Goal: Information Seeking & Learning: Learn about a topic

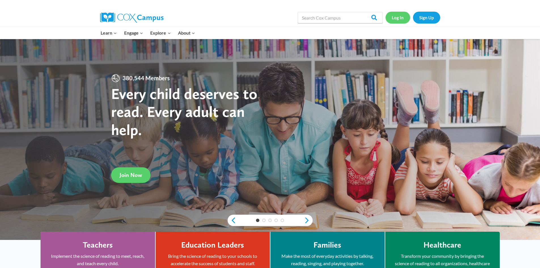
click at [406, 18] on link "Log In" at bounding box center [397, 18] width 25 height 12
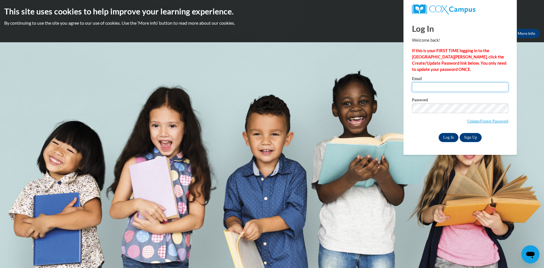
type input "kenndavis@valdosta.edu"
click at [449, 135] on input "Log In" at bounding box center [449, 137] width 20 height 9
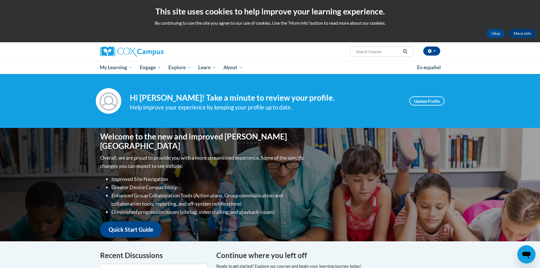
click at [372, 48] on span "Search Search..." at bounding box center [381, 51] width 63 height 10
click at [372, 51] on input "Search..." at bounding box center [377, 51] width 45 height 7
type input "vocabulary instruction"
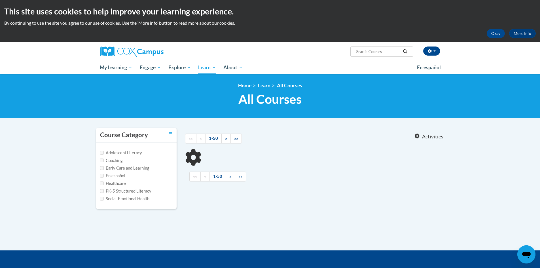
type input "vocabulary instruction"
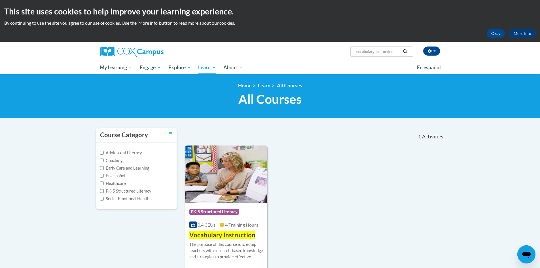
click at [252, 184] on img at bounding box center [226, 174] width 82 height 58
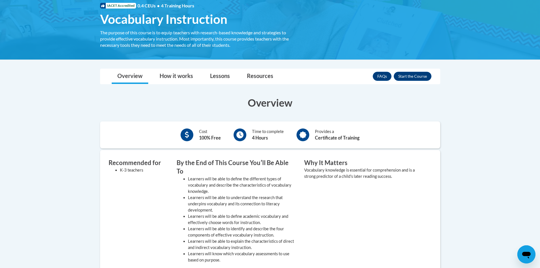
scroll to position [85, 0]
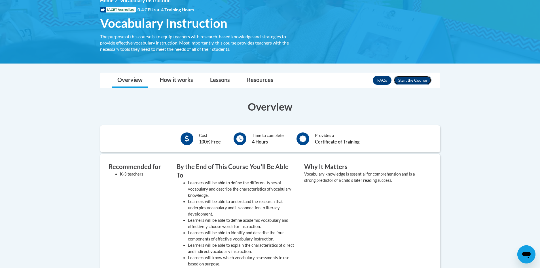
click at [421, 81] on button "Enroll" at bounding box center [413, 80] width 38 height 9
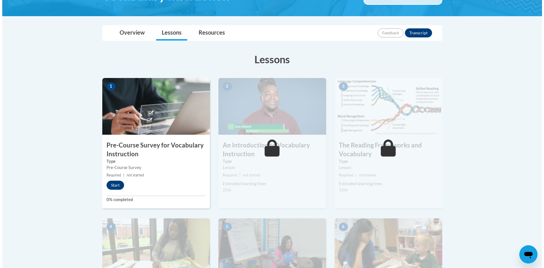
scroll to position [113, 0]
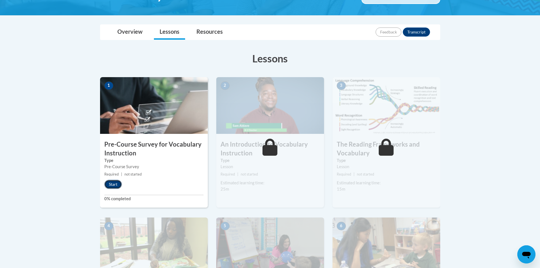
click at [110, 183] on button "Start" at bounding box center [113, 184] width 18 height 9
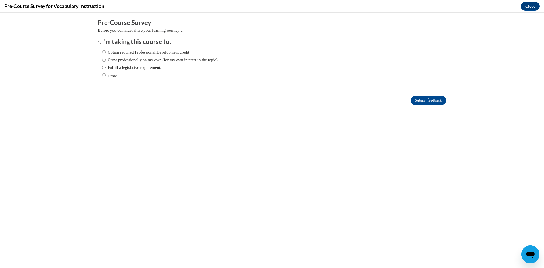
scroll to position [0, 0]
click at [108, 73] on label "Other" at bounding box center [135, 76] width 67 height 8
click at [106, 73] on input "Other" at bounding box center [104, 75] width 4 height 6
radio input "true"
click at [418, 96] on input "Submit feedback" at bounding box center [429, 100] width 36 height 9
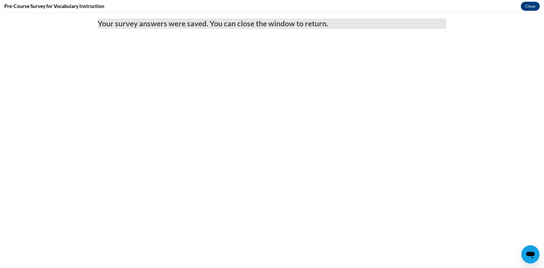
click at [529, 1] on div "Pre-Course Survey for Vocabulary Instruction Close" at bounding box center [272, 6] width 544 height 13
click at [525, 7] on button "Close" at bounding box center [530, 6] width 19 height 9
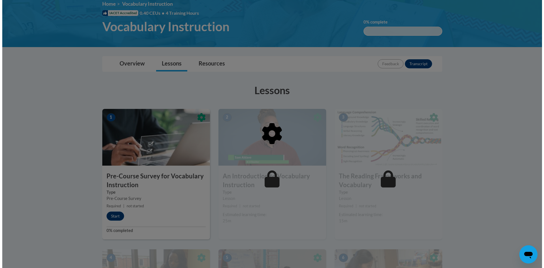
scroll to position [85, 0]
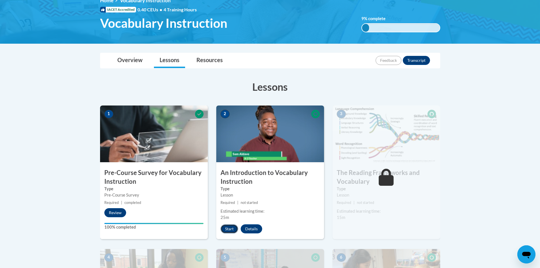
click at [233, 229] on button "Start" at bounding box center [229, 228] width 18 height 9
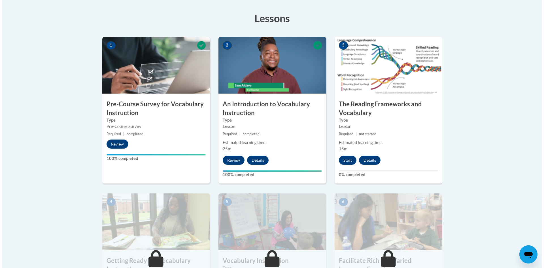
scroll to position [170, 0]
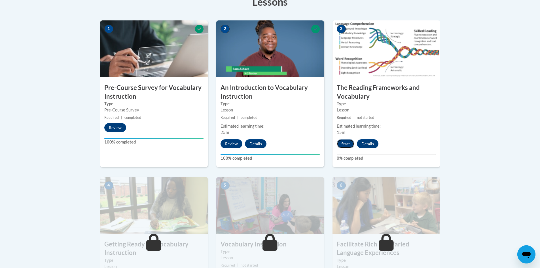
click at [346, 141] on button "Start" at bounding box center [346, 143] width 18 height 9
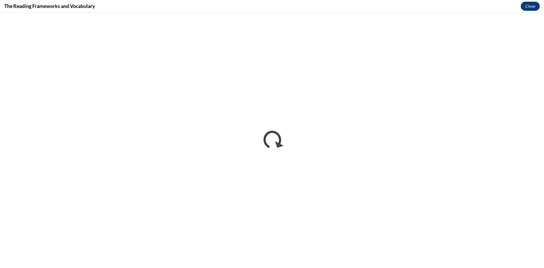
scroll to position [0, 0]
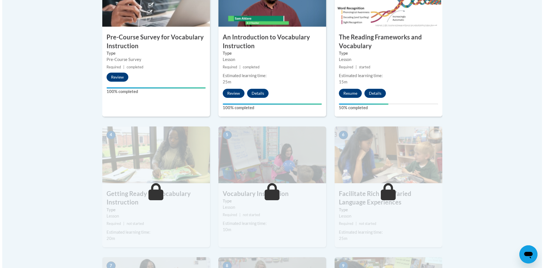
scroll to position [255, 0]
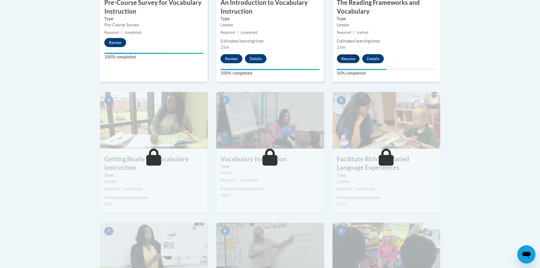
click at [355, 59] on button "Resume" at bounding box center [348, 58] width 23 height 9
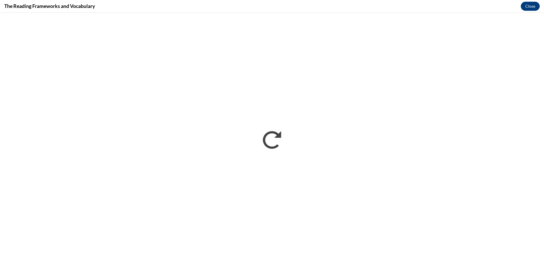
scroll to position [0, 0]
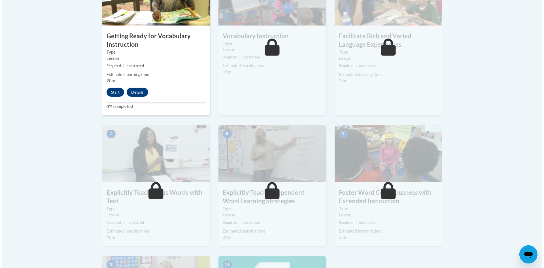
scroll to position [377, 0]
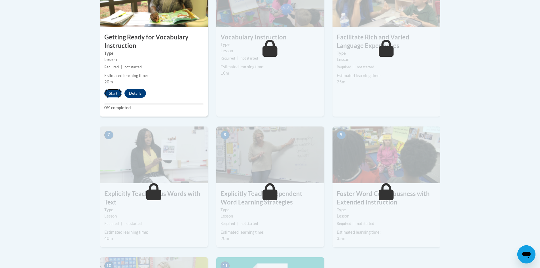
click at [107, 97] on button "Start" at bounding box center [113, 93] width 18 height 9
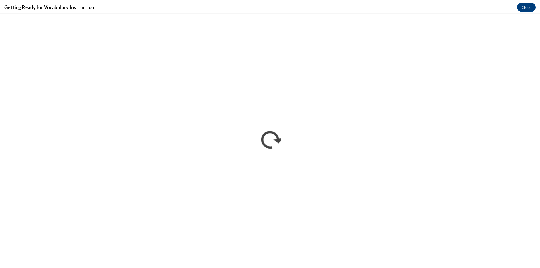
scroll to position [0, 0]
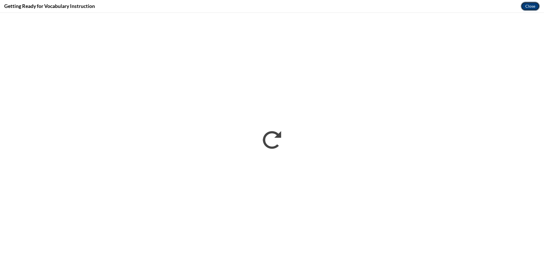
click at [534, 4] on button "Close" at bounding box center [530, 6] width 19 height 9
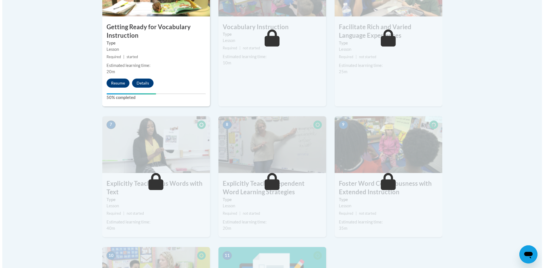
scroll to position [377, 0]
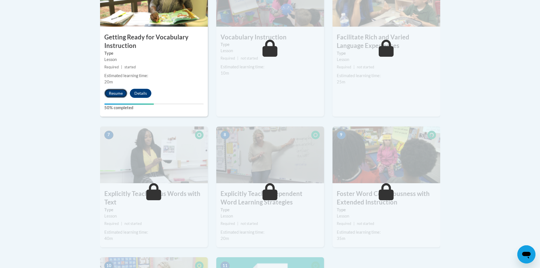
click at [112, 93] on button "Resume" at bounding box center [115, 93] width 23 height 9
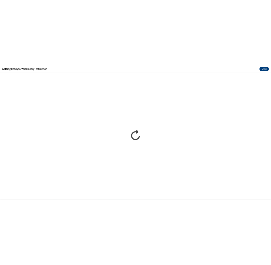
scroll to position [0, 0]
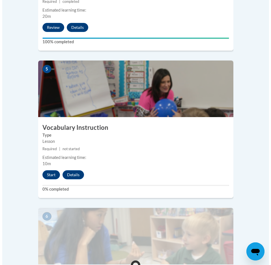
scroll to position [793, 0]
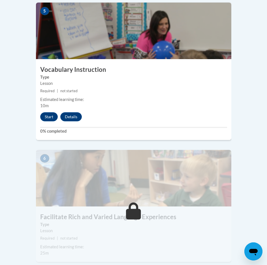
click at [37, 112] on div "Start Details Feedback" at bounding box center [62, 116] width 53 height 9
click at [46, 112] on button "Start" at bounding box center [49, 116] width 18 height 9
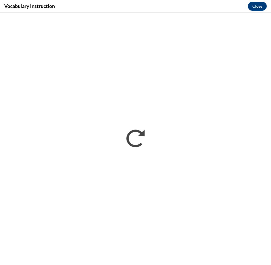
scroll to position [0, 0]
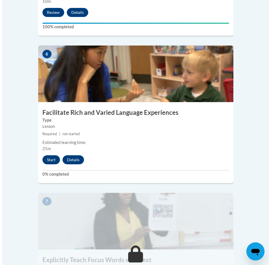
scroll to position [955, 0]
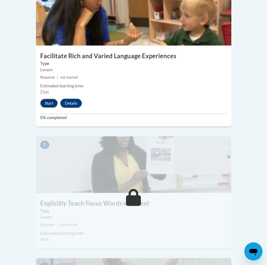
click at [46, 99] on button "Start" at bounding box center [49, 103] width 18 height 9
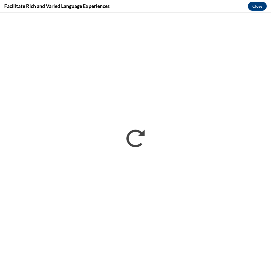
scroll to position [0, 0]
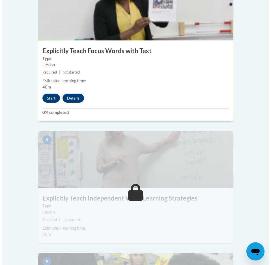
scroll to position [1181, 0]
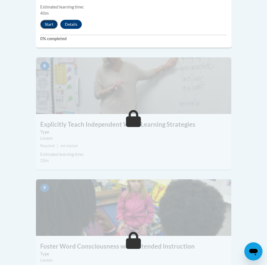
click at [49, 20] on button "Start" at bounding box center [49, 24] width 18 height 9
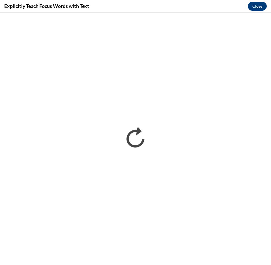
scroll to position [658, 0]
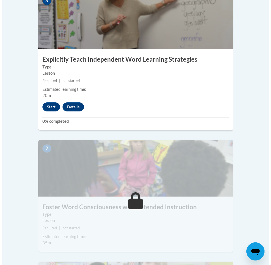
scroll to position [1247, 0]
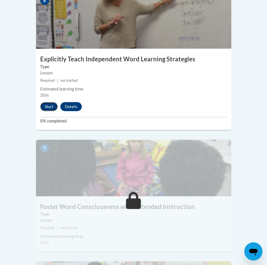
click at [48, 102] on button "Start" at bounding box center [49, 106] width 18 height 9
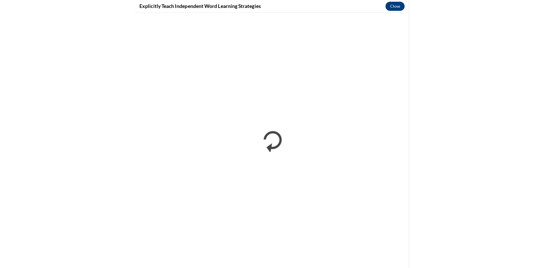
scroll to position [658, 0]
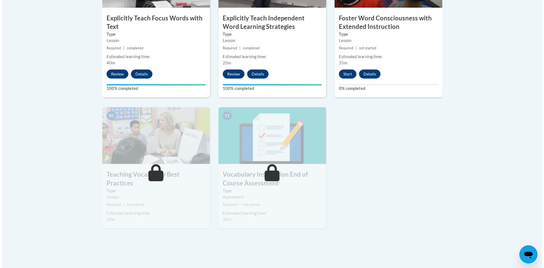
scroll to position [553, 0]
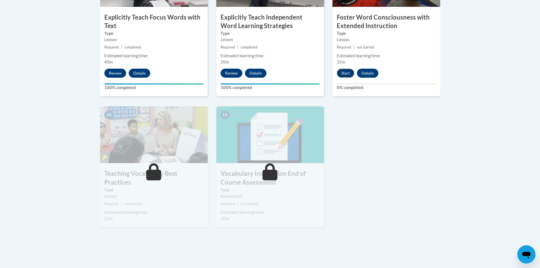
click at [341, 75] on button "Start" at bounding box center [346, 73] width 18 height 9
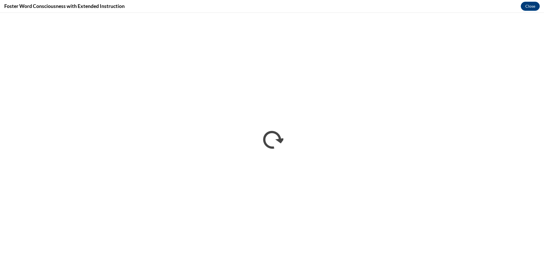
scroll to position [0, 0]
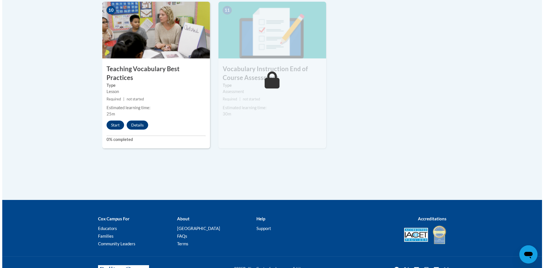
scroll to position [671, 0]
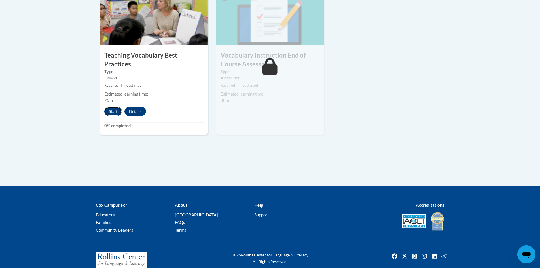
click at [115, 107] on button "Start" at bounding box center [113, 111] width 18 height 9
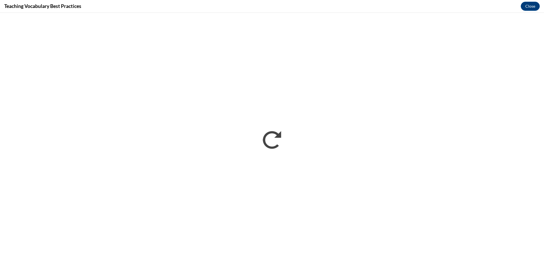
scroll to position [0, 0]
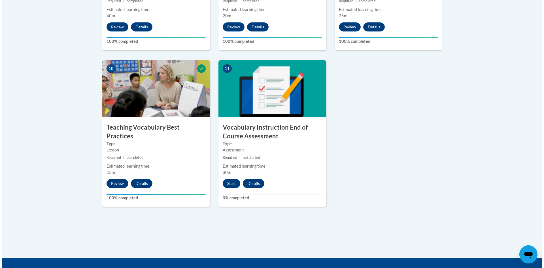
scroll to position [610, 0]
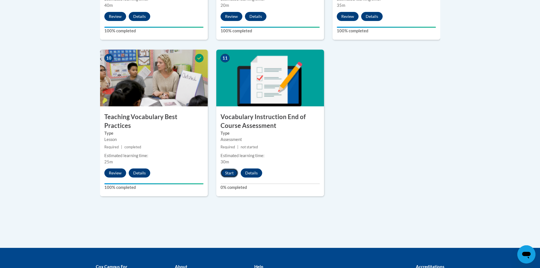
click at [233, 171] on button "Start" at bounding box center [229, 172] width 18 height 9
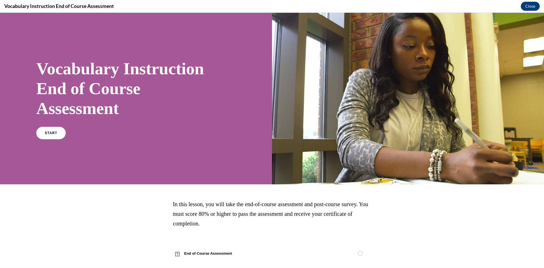
scroll to position [9, 0]
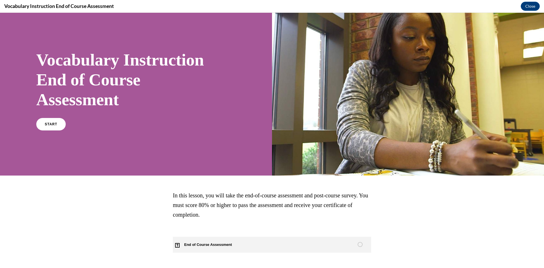
click at [223, 247] on span "End of Course Assessment" at bounding box center [211, 245] width 77 height 16
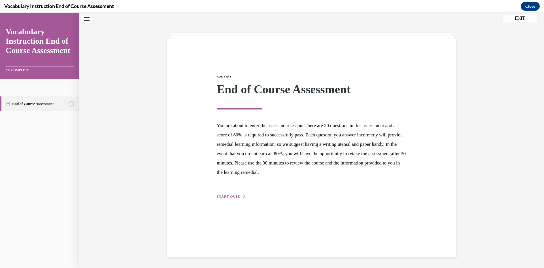
scroll to position [18, 0]
click at [233, 199] on div "Step 1 of 1 End of Course Assessment You are about to enter the assessment less…" at bounding box center [311, 130] width 198 height 138
click at [217, 195] on span "START QUIZ" at bounding box center [228, 196] width 23 height 4
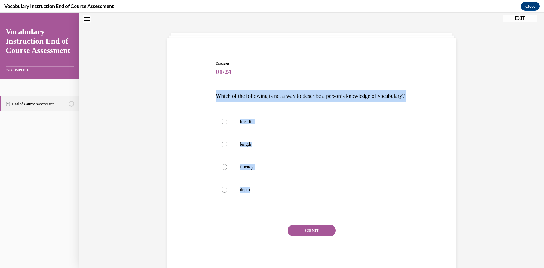
drag, startPoint x: 304, startPoint y: 206, endPoint x: 185, endPoint y: 100, distance: 159.1
click at [185, 100] on div "Question 01/24 Which of the following is not a way to describe a person’s knowl…" at bounding box center [312, 157] width 292 height 227
copy div "Which of the following is not a way to describe a person’s knowledge of vocabul…"
click at [217, 155] on label "length" at bounding box center [312, 144] width 192 height 23
click at [222, 147] on input "length" at bounding box center [225, 144] width 6 height 6
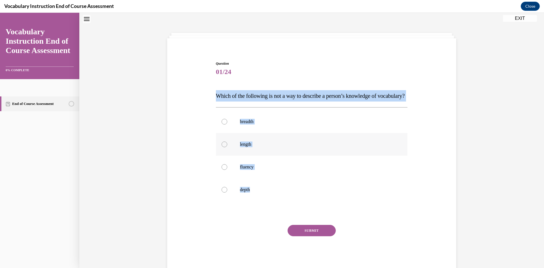
radio input "true"
click at [301, 236] on button "SUBMIT" at bounding box center [312, 230] width 48 height 11
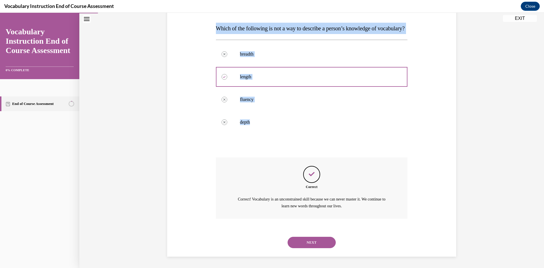
scroll to position [97, 0]
click at [306, 244] on button "NEXT" at bounding box center [312, 242] width 48 height 11
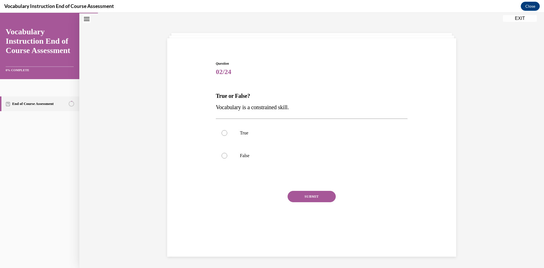
scroll to position [18, 0]
drag, startPoint x: 292, startPoint y: 152, endPoint x: 213, endPoint y: 95, distance: 97.5
click at [214, 95] on div "Question 02/24 True or False? Vocabulary is a constrained skill. True False Inc…" at bounding box center [311, 144] width 195 height 185
copy div "True or False? Vocabulary is a constrained skill. True False"
click at [243, 148] on label "False" at bounding box center [312, 155] width 192 height 23
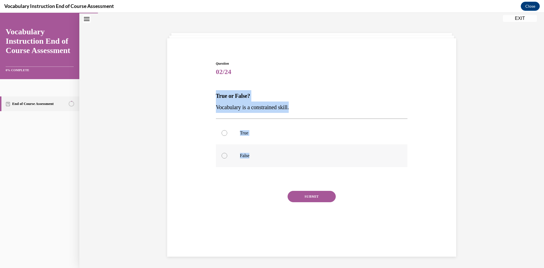
click at [227, 153] on input "False" at bounding box center [225, 156] width 6 height 6
radio input "true"
click at [303, 191] on button "SUBMIT" at bounding box center [312, 196] width 48 height 11
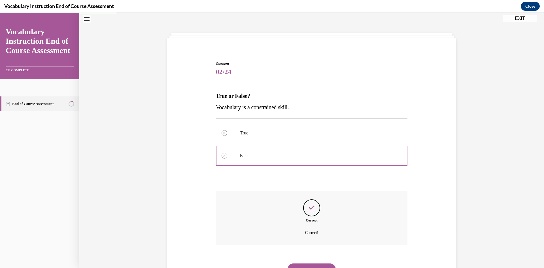
scroll to position [44, 0]
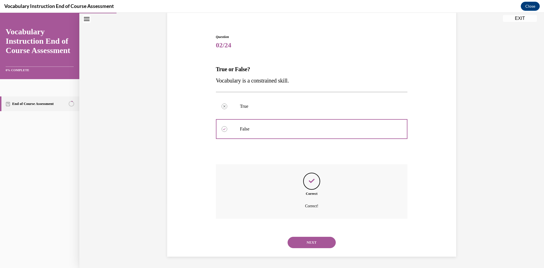
click at [314, 246] on button "NEXT" at bounding box center [312, 242] width 48 height 11
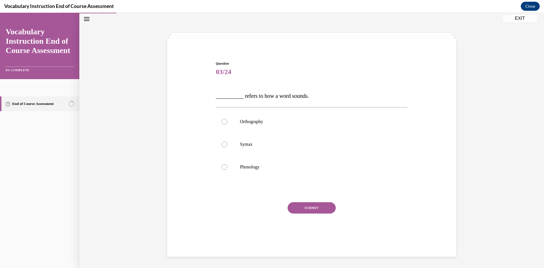
scroll to position [18, 0]
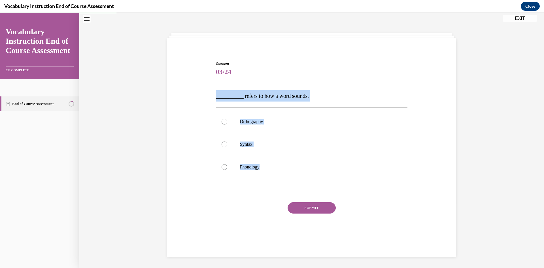
drag, startPoint x: 287, startPoint y: 165, endPoint x: 205, endPoint y: 95, distance: 108.0
click at [205, 95] on div "Question 03/24 __________ refers to how a word sounds. Orthography Syntax Phono…" at bounding box center [312, 146] width 292 height 205
copy div "__________ refers to how a word sounds. Orthography Syntax Phonology"
click at [237, 171] on label "Phonology" at bounding box center [312, 167] width 192 height 23
click at [227, 170] on input "Phonology" at bounding box center [225, 167] width 6 height 6
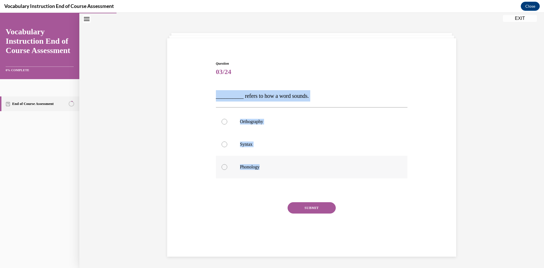
radio input "true"
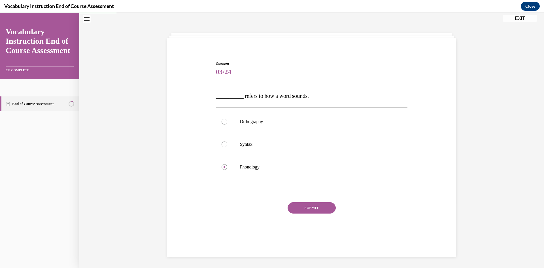
click at [310, 205] on button "SUBMIT" at bounding box center [312, 207] width 48 height 11
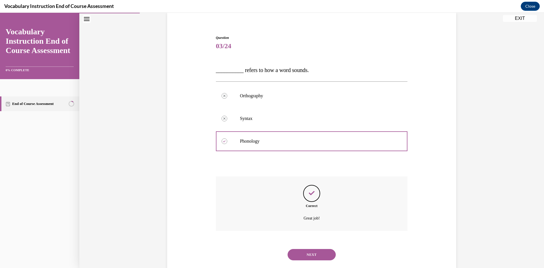
scroll to position [56, 0]
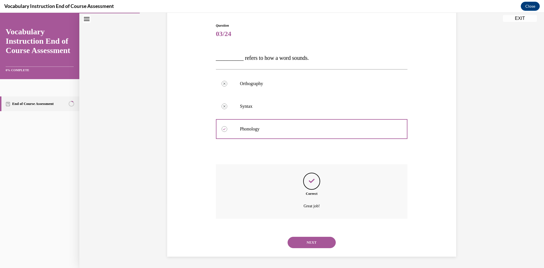
click at [312, 249] on div "NEXT" at bounding box center [312, 242] width 192 height 23
click at [313, 241] on button "NEXT" at bounding box center [312, 242] width 48 height 11
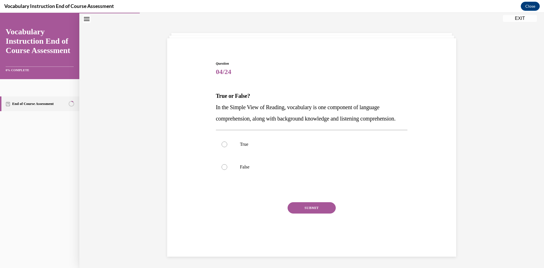
scroll to position [21, 0]
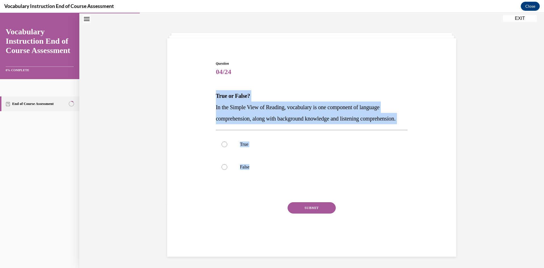
drag, startPoint x: 290, startPoint y: 182, endPoint x: 190, endPoint y: 97, distance: 131.4
click at [190, 97] on div "Question 04/24 True or False? In the Simple View of Reading, vocabulary is one …" at bounding box center [312, 146] width 292 height 205
copy div "True or False? In the Simple View of Reading, vocabulary is one component of la…"
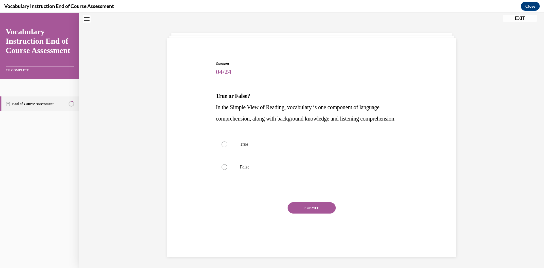
click at [309, 223] on div "SUBMIT" at bounding box center [312, 216] width 192 height 28
drag, startPoint x: 263, startPoint y: 158, endPoint x: 267, endPoint y: 171, distance: 13.8
click at [263, 156] on label "True" at bounding box center [312, 144] width 192 height 23
click at [227, 147] on input "True" at bounding box center [225, 144] width 6 height 6
radio input "true"
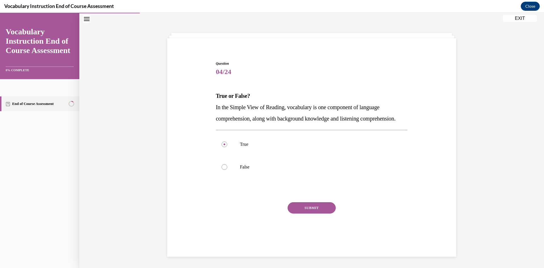
click at [304, 213] on button "SUBMIT" at bounding box center [312, 207] width 48 height 11
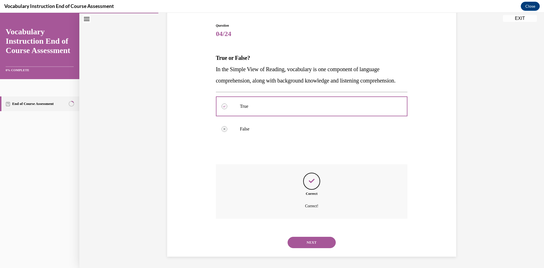
click at [321, 238] on button "NEXT" at bounding box center [312, 242] width 48 height 11
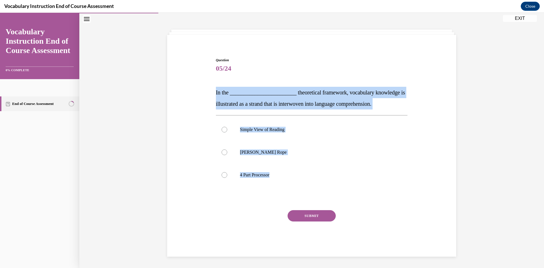
drag, startPoint x: 286, startPoint y: 178, endPoint x: 214, endPoint y: 95, distance: 110.2
click at [216, 95] on div "Question 05/24 In the ________________________ theoretical framework, vocabular…" at bounding box center [312, 157] width 192 height 199
copy div "In the ________________________ theoretical framework, vocabulary knowledge is …"
click at [277, 156] on label "[PERSON_NAME] Rope" at bounding box center [312, 152] width 192 height 23
click at [227, 155] on input "[PERSON_NAME] Rope" at bounding box center [225, 152] width 6 height 6
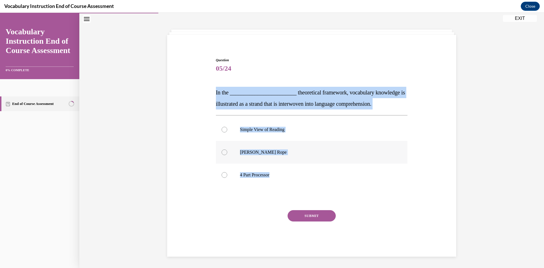
radio input "true"
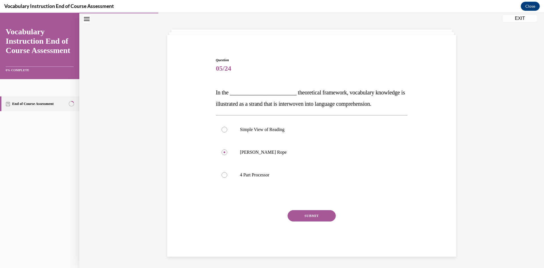
click at [313, 219] on button "SUBMIT" at bounding box center [312, 215] width 48 height 11
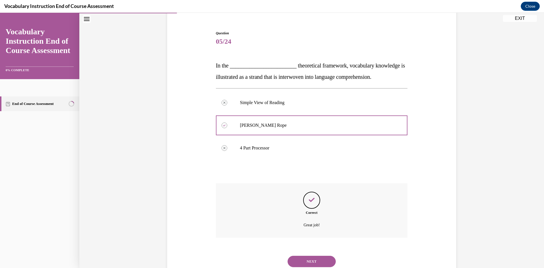
scroll to position [67, 0]
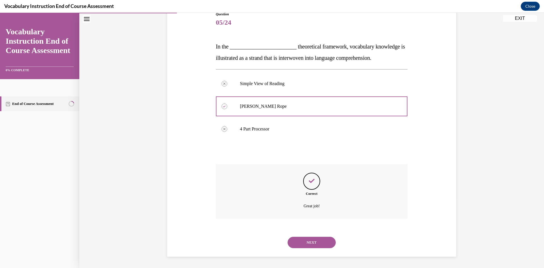
click at [313, 236] on div "NEXT" at bounding box center [312, 242] width 192 height 23
click at [313, 241] on button "NEXT" at bounding box center [312, 242] width 48 height 11
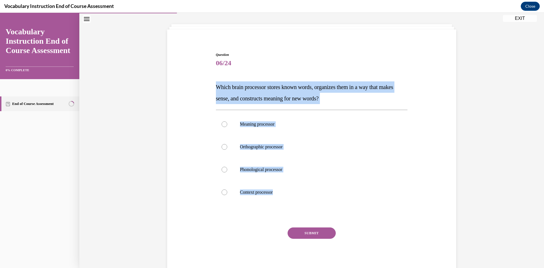
scroll to position [30, 0]
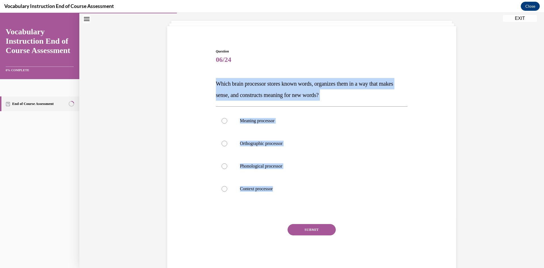
drag, startPoint x: 296, startPoint y: 180, endPoint x: 211, endPoint y: 87, distance: 126.4
click at [211, 87] on div "Question 06/24 Which brain processor stores known words, organizes them in a wa…" at bounding box center [312, 151] width 292 height 239
copy div "Which brain processor stores known words, organizes them in a way that makes se…"
click at [320, 129] on label "Meaning processor" at bounding box center [312, 120] width 192 height 23
click at [227, 124] on input "Meaning processor" at bounding box center [225, 121] width 6 height 6
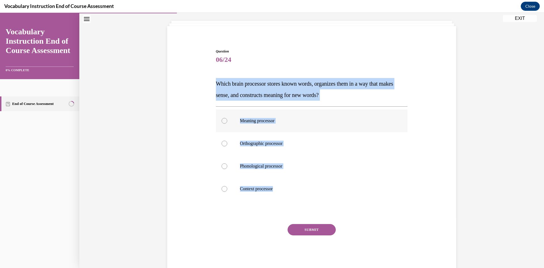
radio input "true"
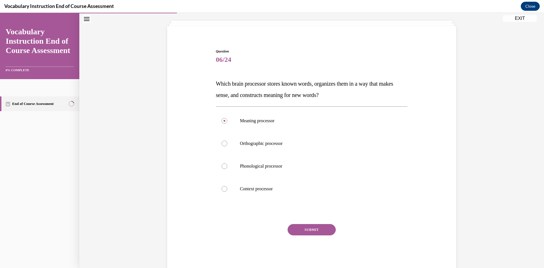
click at [325, 225] on button "SUBMIT" at bounding box center [312, 229] width 48 height 11
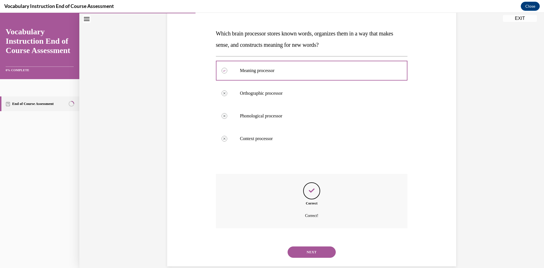
scroll to position [90, 0]
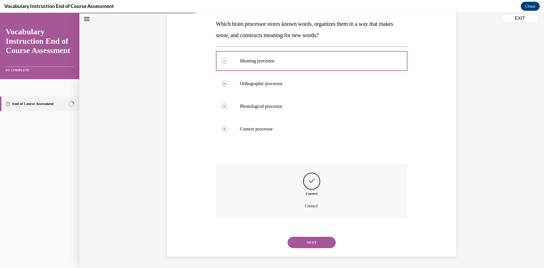
drag, startPoint x: 313, startPoint y: 240, endPoint x: 314, endPoint y: 229, distance: 10.3
click at [313, 239] on button "NEXT" at bounding box center [312, 242] width 48 height 11
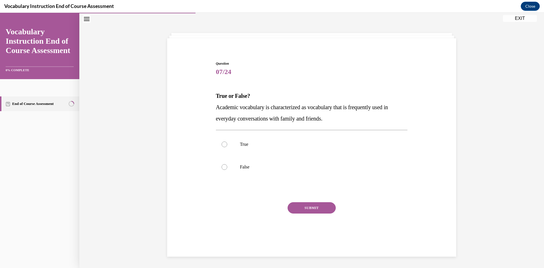
scroll to position [18, 0]
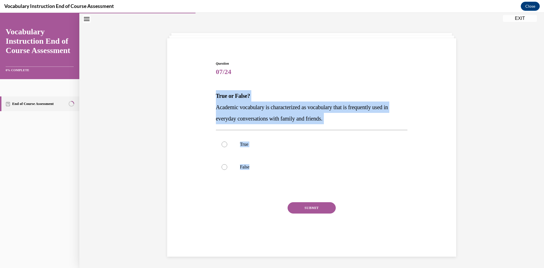
drag, startPoint x: 284, startPoint y: 179, endPoint x: 196, endPoint y: 101, distance: 118.0
click at [196, 101] on div "Question 07/24 True or False? Academic vocabulary is characterized as vocabular…" at bounding box center [312, 146] width 292 height 205
copy div "True or False? Academic vocabulary is characterized as vocabulary that is frequ…"
click at [273, 165] on p "False" at bounding box center [317, 167] width 154 height 6
click at [227, 165] on input "False" at bounding box center [225, 167] width 6 height 6
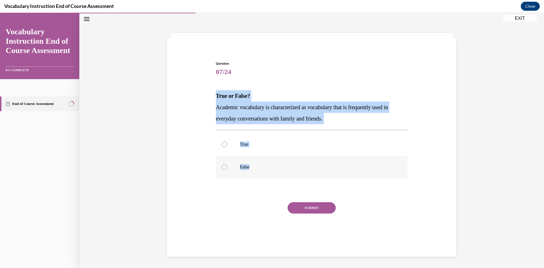
radio input "true"
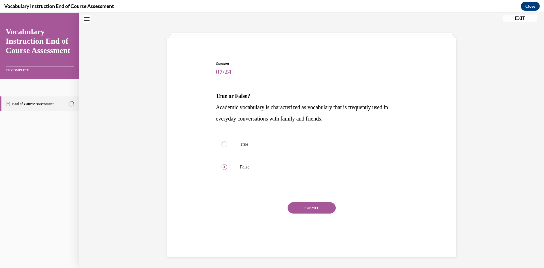
click at [306, 206] on button "SUBMIT" at bounding box center [312, 207] width 48 height 11
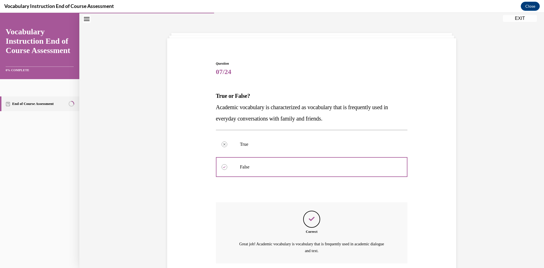
scroll to position [63, 0]
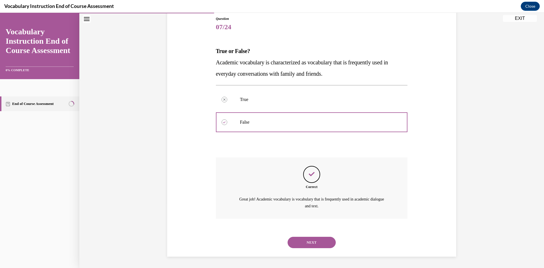
click at [309, 237] on button "NEXT" at bounding box center [312, 242] width 48 height 11
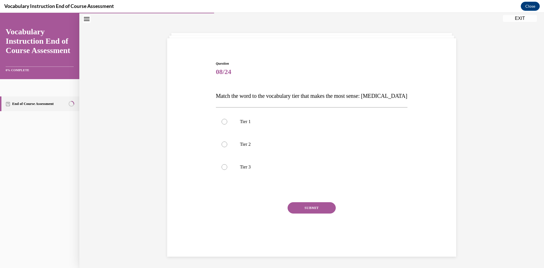
scroll to position [18, 0]
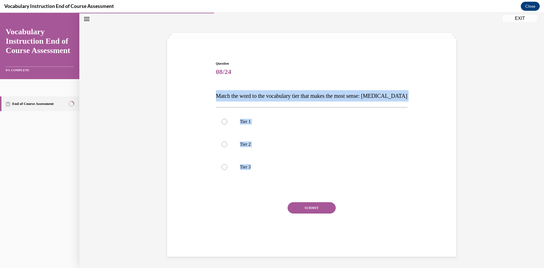
drag, startPoint x: 283, startPoint y: 167, endPoint x: 208, endPoint y: 98, distance: 102.3
click at [208, 98] on div "Question 08/24 Match the word to the vocabulary tier that makes the most sense:…" at bounding box center [312, 146] width 292 height 205
copy div "Match the word to the vocabulary tier that makes the most sense: [MEDICAL_DATA]…"
click at [275, 171] on label "Tier 3" at bounding box center [312, 167] width 192 height 23
click at [227, 170] on input "Tier 3" at bounding box center [225, 167] width 6 height 6
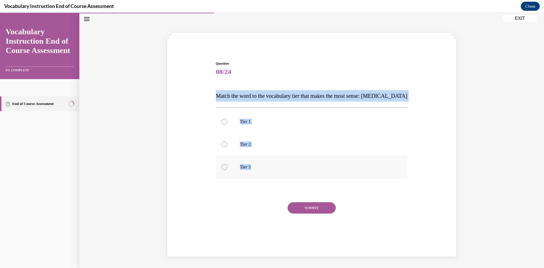
radio input "true"
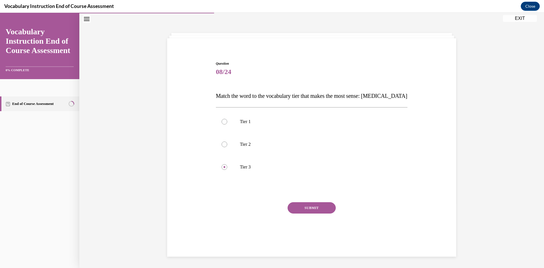
click at [316, 201] on div "Question 08/24 Match the word to the vocabulary tier that makes the most sense:…" at bounding box center [312, 155] width 192 height 188
click at [316, 205] on button "SUBMIT" at bounding box center [312, 207] width 48 height 11
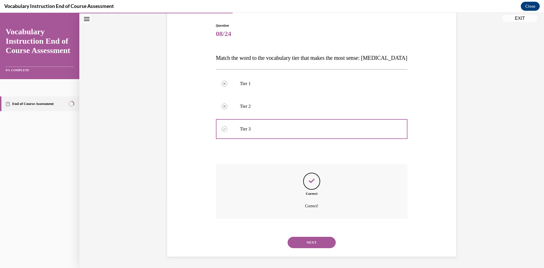
click at [305, 243] on button "NEXT" at bounding box center [312, 242] width 48 height 11
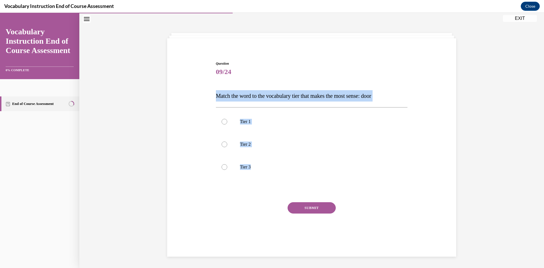
drag, startPoint x: 263, startPoint y: 163, endPoint x: 194, endPoint y: 100, distance: 93.5
click at [194, 100] on div "Question 09/24 Match the word to the vocabulary tier that makes the most sense:…" at bounding box center [312, 146] width 292 height 205
copy div "Match the word to the vocabulary tier that makes the most sense: door Tier 1 Ti…"
click at [256, 122] on p "Tier 1" at bounding box center [317, 122] width 154 height 6
click at [227, 122] on input "Tier 1" at bounding box center [225, 122] width 6 height 6
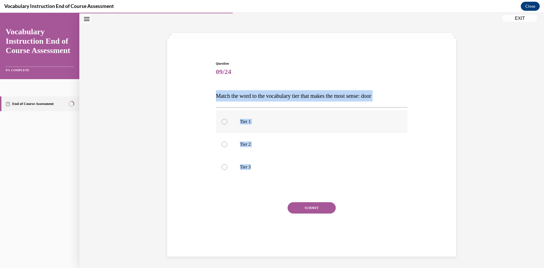
radio input "true"
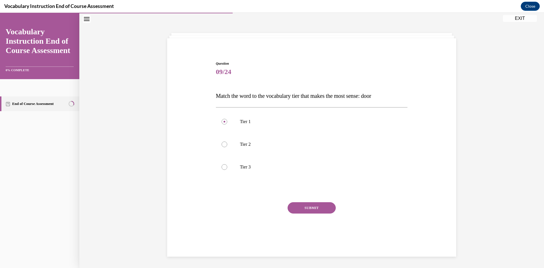
click at [317, 208] on button "SUBMIT" at bounding box center [312, 207] width 48 height 11
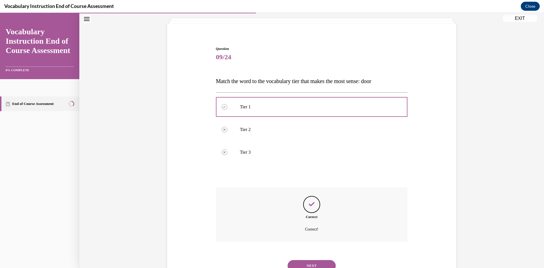
scroll to position [56, 0]
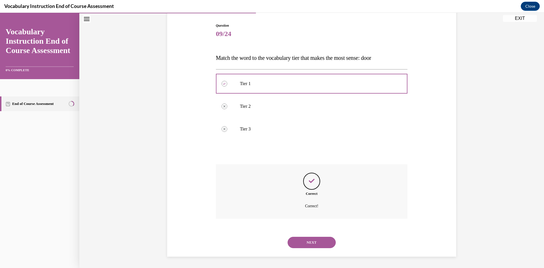
click at [311, 239] on button "NEXT" at bounding box center [312, 242] width 48 height 11
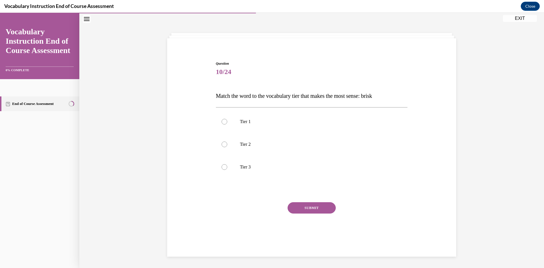
scroll to position [18, 0]
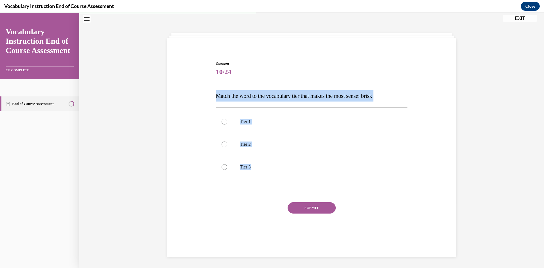
drag, startPoint x: 289, startPoint y: 174, endPoint x: 206, endPoint y: 95, distance: 114.8
click at [206, 95] on div "Question 10/24 Match the word to the vocabulary tier that makes the most sense:…" at bounding box center [312, 146] width 292 height 205
copy div "Match the word to the vocabulary tier that makes the most sense: brisk Tier 1 T…"
drag, startPoint x: 246, startPoint y: 134, endPoint x: 250, endPoint y: 145, distance: 11.8
click at [246, 134] on label "Tier 2" at bounding box center [312, 144] width 192 height 23
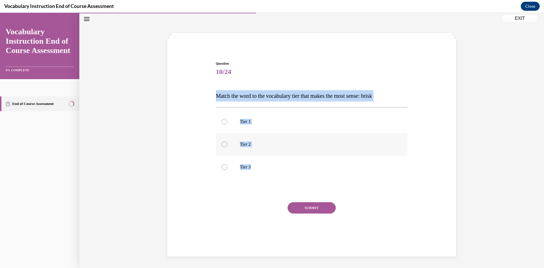
click at [227, 141] on input "Tier 2" at bounding box center [225, 144] width 6 height 6
radio input "true"
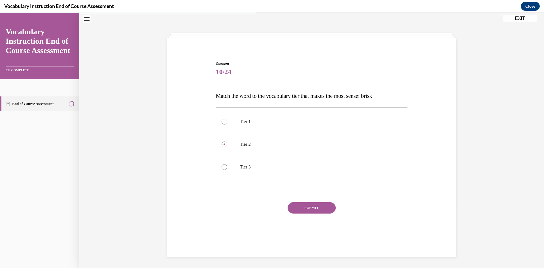
click at [312, 209] on button "SUBMIT" at bounding box center [312, 207] width 48 height 11
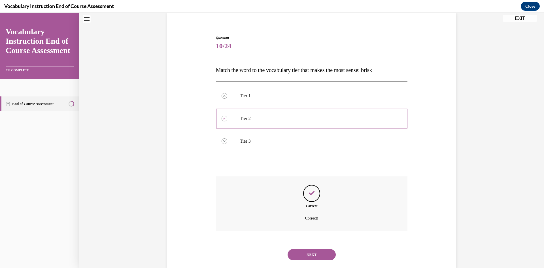
scroll to position [56, 0]
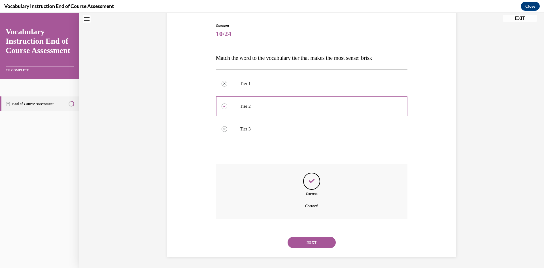
click at [313, 243] on button "NEXT" at bounding box center [312, 242] width 48 height 11
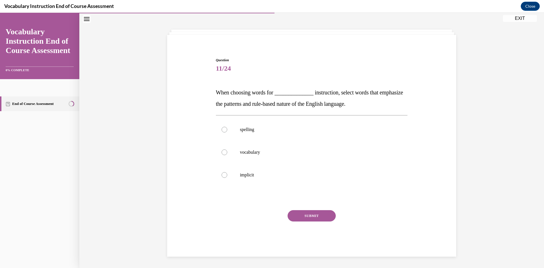
scroll to position [21, 0]
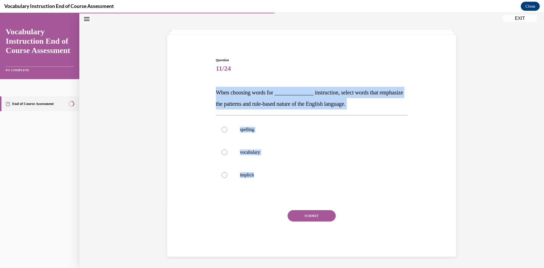
drag, startPoint x: 280, startPoint y: 177, endPoint x: 201, endPoint y: 92, distance: 115.5
click at [201, 92] on div "Question 11/24 When choosing words for ______________ instruction, select words…" at bounding box center [312, 149] width 292 height 216
click at [250, 135] on label "spelling" at bounding box center [312, 129] width 192 height 23
click at [227, 132] on input "spelling" at bounding box center [225, 130] width 6 height 6
radio input "true"
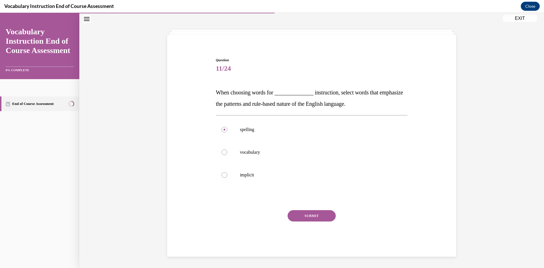
click at [313, 219] on button "SUBMIT" at bounding box center [312, 215] width 48 height 11
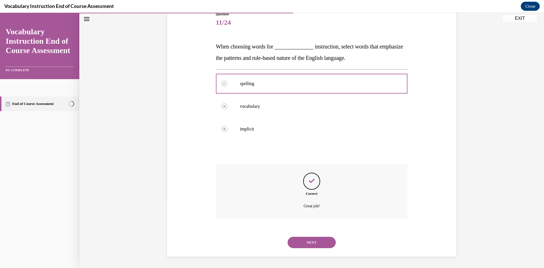
click at [313, 244] on button "NEXT" at bounding box center [312, 242] width 48 height 11
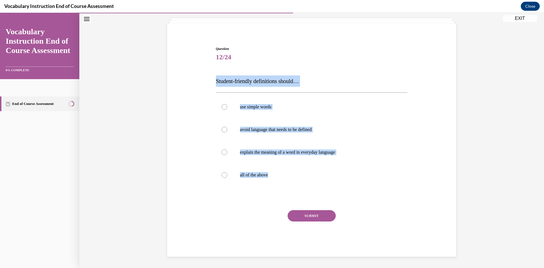
drag, startPoint x: 268, startPoint y: 169, endPoint x: 196, endPoint y: 79, distance: 114.9
click at [195, 79] on div "Question 12/24 Student-friendly definitions should… use simple words avoid lang…" at bounding box center [312, 142] width 292 height 227
click at [251, 175] on p "all of the above" at bounding box center [317, 175] width 154 height 6
click at [227, 175] on input "all of the above" at bounding box center [225, 175] width 6 height 6
radio input "true"
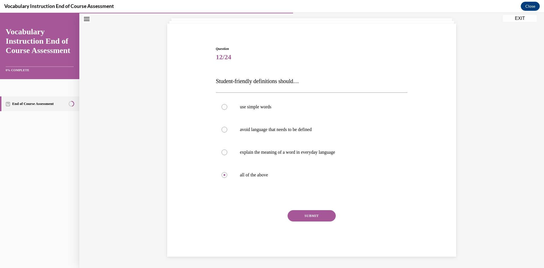
click at [309, 219] on button "SUBMIT" at bounding box center [312, 215] width 48 height 11
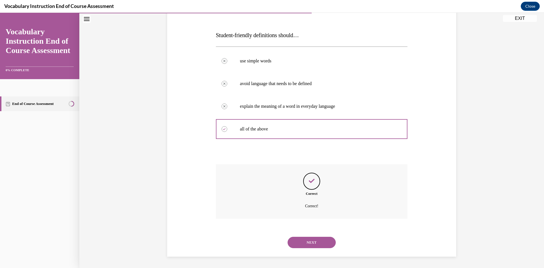
click at [302, 239] on button "NEXT" at bounding box center [312, 242] width 48 height 11
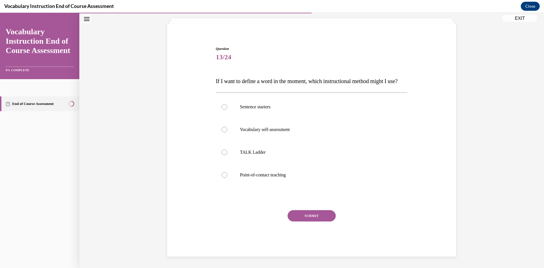
scroll to position [44, 0]
drag, startPoint x: 304, startPoint y: 178, endPoint x: 200, endPoint y: 76, distance: 145.9
click at [200, 76] on div "Question 13/24 If I want to define a word in the moment, which instructional me…" at bounding box center [312, 142] width 292 height 227
click at [205, 69] on div "Question 13/24 If I want to define a word in the moment, which instructional me…" at bounding box center [312, 142] width 292 height 227
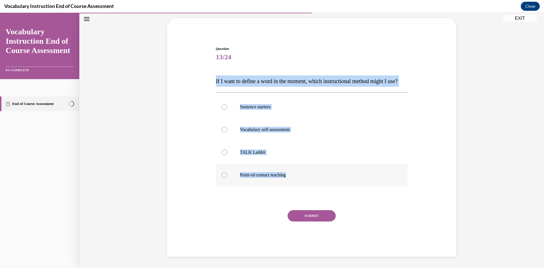
drag, startPoint x: 205, startPoint y: 69, endPoint x: 306, endPoint y: 176, distance: 147.1
click at [306, 176] on div "Question 13/24 If I want to define a word in the moment, which instructional me…" at bounding box center [312, 142] width 292 height 227
click at [252, 175] on p "Point-of-contact teaching" at bounding box center [317, 175] width 154 height 6
click at [227, 175] on input "Point-of-contact teaching" at bounding box center [225, 175] width 6 height 6
radio input "true"
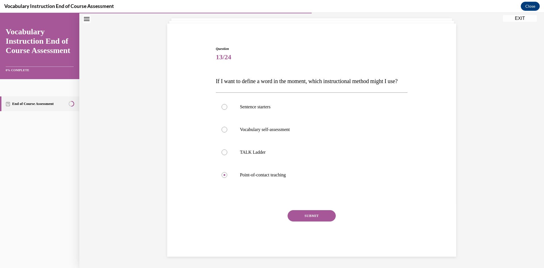
click at [312, 216] on button "SUBMIT" at bounding box center [312, 215] width 48 height 11
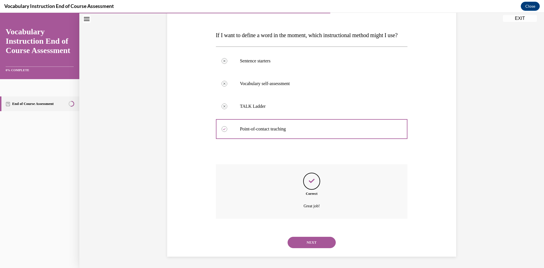
click at [301, 243] on button "NEXT" at bounding box center [312, 242] width 48 height 11
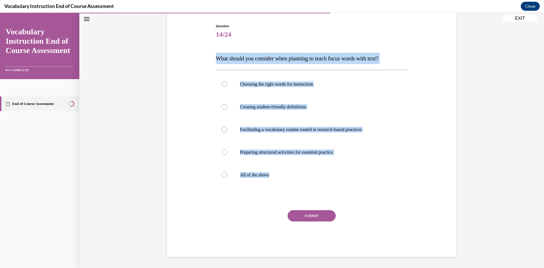
drag, startPoint x: 303, startPoint y: 175, endPoint x: 194, endPoint y: 53, distance: 163.7
click at [194, 53] on div "Question 14/24 What should you consider when planning to teach focus words with…" at bounding box center [312, 132] width 292 height 250
click at [236, 174] on label "All of the above" at bounding box center [312, 174] width 192 height 23
click at [227, 174] on input "All of the above" at bounding box center [225, 175] width 6 height 6
radio input "true"
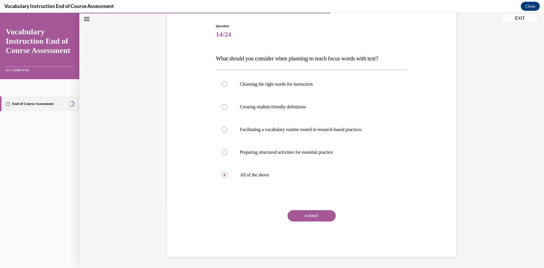
click at [300, 218] on button "SUBMIT" at bounding box center [312, 215] width 48 height 11
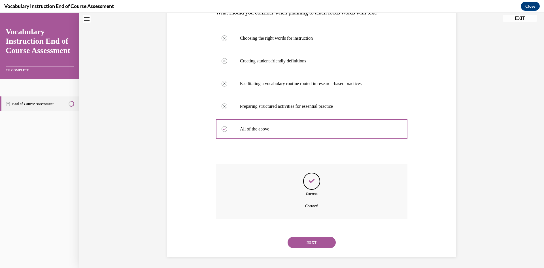
click at [307, 243] on button "NEXT" at bounding box center [312, 242] width 48 height 11
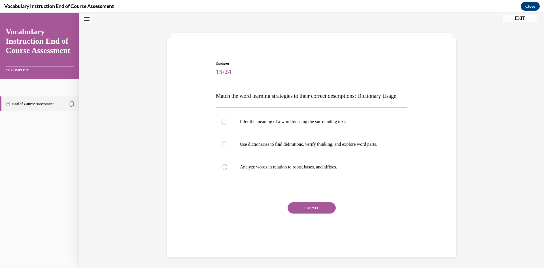
scroll to position [21, 0]
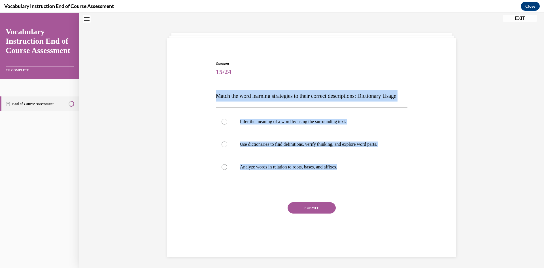
drag, startPoint x: 356, startPoint y: 173, endPoint x: 212, endPoint y: 93, distance: 164.7
click at [214, 93] on div "Question 15/24 Match the word learning strategies to their correct descriptions…" at bounding box center [311, 150] width 195 height 196
click at [234, 148] on label "Use dictionaries to find definitions, verify thinking, and explore word parts." at bounding box center [312, 144] width 192 height 23
click at [227, 147] on input "Use dictionaries to find definitions, verify thinking, and explore word parts." at bounding box center [225, 144] width 6 height 6
radio input "true"
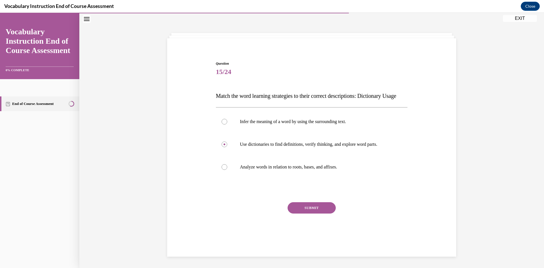
click at [311, 212] on button "SUBMIT" at bounding box center [312, 207] width 48 height 11
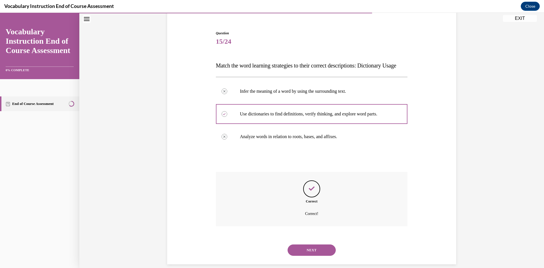
scroll to position [67, 0]
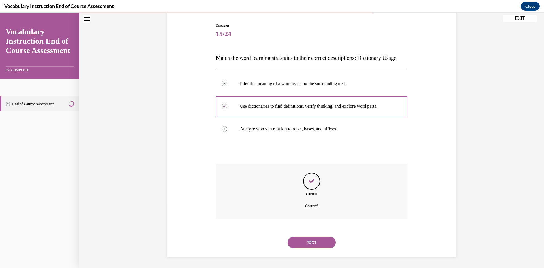
click at [300, 249] on div "NEXT" at bounding box center [312, 242] width 192 height 23
click at [301, 241] on button "NEXT" at bounding box center [312, 242] width 48 height 11
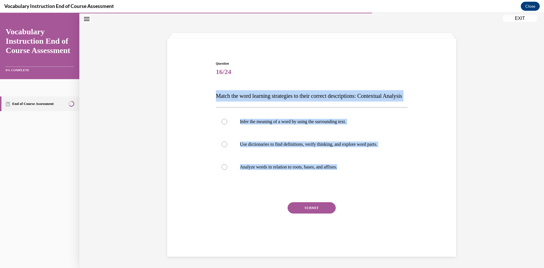
drag, startPoint x: 345, startPoint y: 176, endPoint x: 209, endPoint y: 90, distance: 161.0
click at [209, 90] on div "Question 16/24 Match the word learning strategies to their correct descriptions…" at bounding box center [312, 146] width 292 height 205
click at [237, 169] on label "Analyze words in relation to roots, bases, and affixes." at bounding box center [312, 167] width 192 height 23
click at [227, 169] on input "Analyze words in relation to roots, bases, and affixes." at bounding box center [225, 167] width 6 height 6
radio input "true"
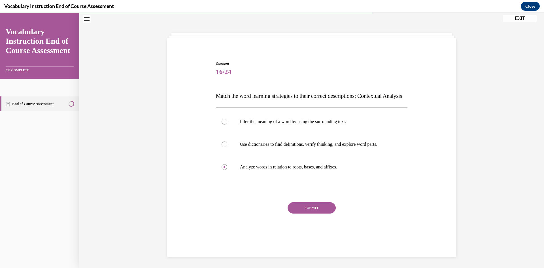
click at [307, 213] on button "SUBMIT" at bounding box center [312, 207] width 48 height 11
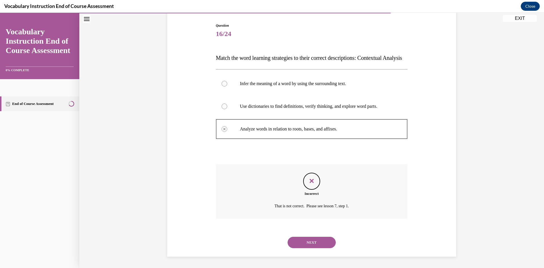
click at [314, 244] on button "NEXT" at bounding box center [312, 242] width 48 height 11
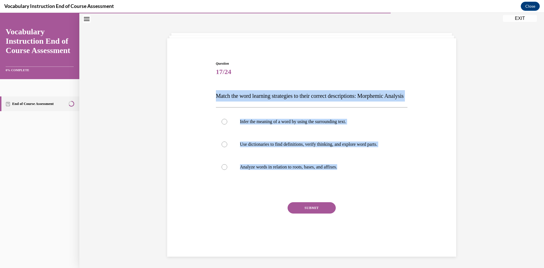
drag, startPoint x: 306, startPoint y: 165, endPoint x: 197, endPoint y: 93, distance: 130.9
click at [197, 93] on div "Question 17/24 Match the word learning strategies to their correct descriptions…" at bounding box center [312, 146] width 292 height 205
click at [268, 133] on label "Infer the meaning of a word by using the surrounding text." at bounding box center [312, 121] width 192 height 23
click at [227, 124] on input "Infer the meaning of a word by using the surrounding text." at bounding box center [225, 122] width 6 height 6
radio input "true"
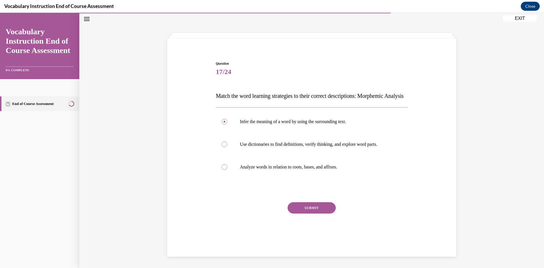
click at [308, 213] on button "SUBMIT" at bounding box center [312, 207] width 48 height 11
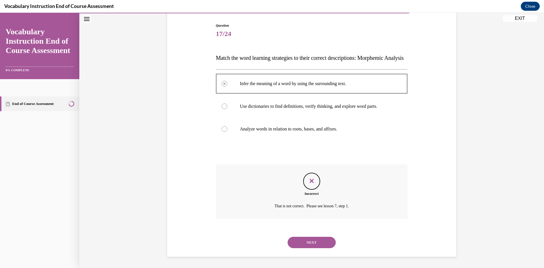
click at [319, 239] on button "NEXT" at bounding box center [312, 242] width 48 height 11
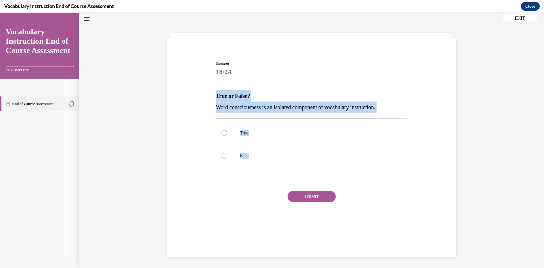
drag, startPoint x: 276, startPoint y: 159, endPoint x: 208, endPoint y: 93, distance: 94.2
click at [208, 93] on div "Question 18/24 True or False? Word consciousness is an isolated component of vo…" at bounding box center [312, 140] width 292 height 193
click at [275, 151] on label "False" at bounding box center [312, 155] width 192 height 23
click at [227, 153] on input "False" at bounding box center [225, 156] width 6 height 6
radio input "true"
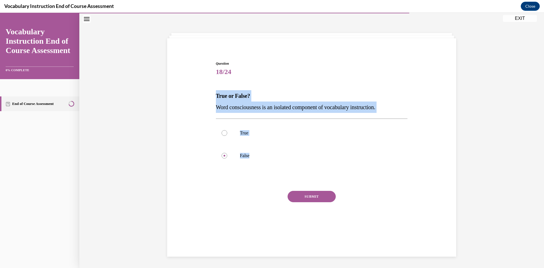
drag, startPoint x: 308, startPoint y: 195, endPoint x: 312, endPoint y: 196, distance: 4.0
click at [308, 195] on button "SUBMIT" at bounding box center [312, 196] width 48 height 11
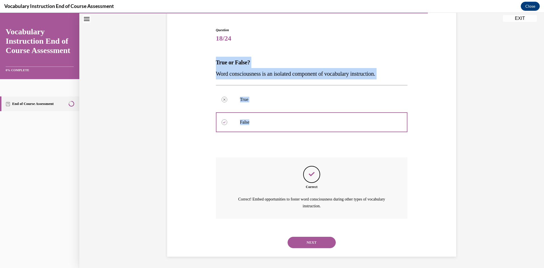
click at [318, 243] on button "NEXT" at bounding box center [312, 242] width 48 height 11
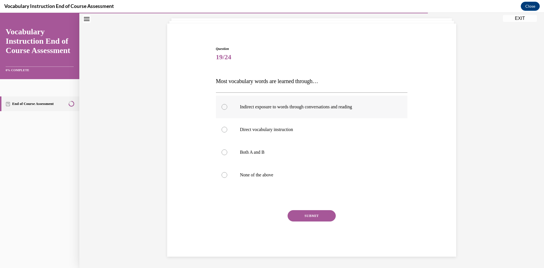
scroll to position [29, 0]
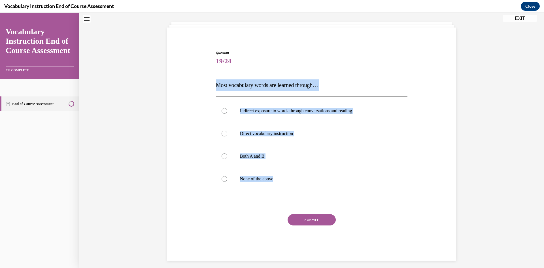
drag, startPoint x: 312, startPoint y: 169, endPoint x: 210, endPoint y: 85, distance: 132.0
click at [210, 85] on div "Question 19/24 Most vocabulary words are learned through… Indirect exposure to …" at bounding box center [312, 146] width 292 height 227
click at [252, 156] on p "Both A and B" at bounding box center [317, 156] width 154 height 6
click at [227, 156] on input "Both A and B" at bounding box center [225, 156] width 6 height 6
radio input "true"
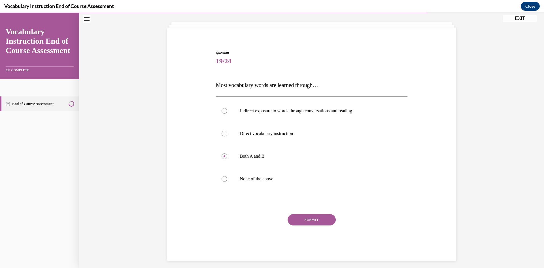
click at [319, 217] on button "SUBMIT" at bounding box center [312, 219] width 48 height 11
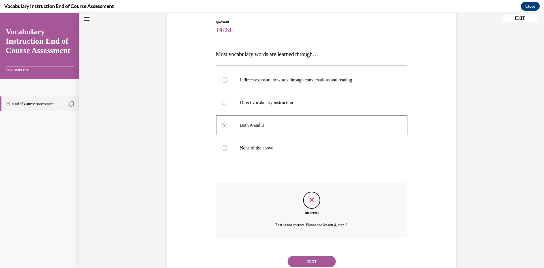
scroll to position [78, 0]
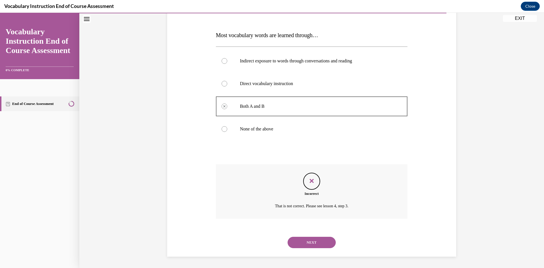
click at [311, 241] on button "NEXT" at bounding box center [312, 242] width 48 height 11
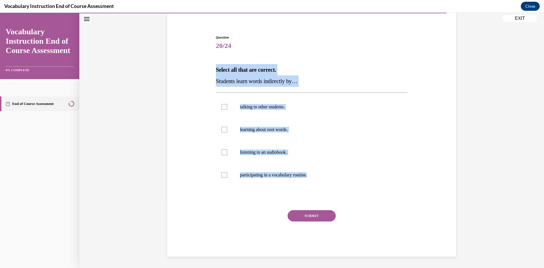
drag, startPoint x: 328, startPoint y: 172, endPoint x: 205, endPoint y: 70, distance: 159.5
click at [205, 70] on div "Question 20/24 Select all that are correct. Students learn words indirectly by……" at bounding box center [312, 137] width 292 height 239
click at [218, 111] on label "talking to other students." at bounding box center [312, 106] width 192 height 23
click at [222, 110] on input "talking to other students." at bounding box center [225, 107] width 6 height 6
checkbox input "true"
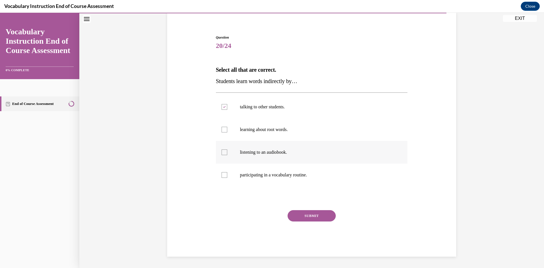
click at [222, 153] on div at bounding box center [225, 152] width 6 height 6
click at [222, 153] on input "listening to an audiobook." at bounding box center [225, 152] width 6 height 6
checkbox input "true"
click at [307, 216] on button "SUBMIT" at bounding box center [312, 215] width 48 height 11
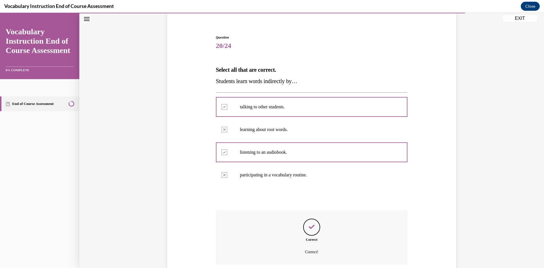
scroll to position [90, 0]
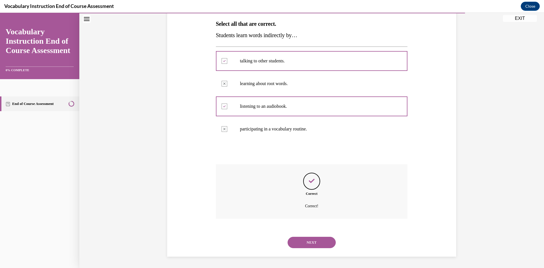
click at [314, 241] on button "NEXT" at bounding box center [312, 242] width 48 height 11
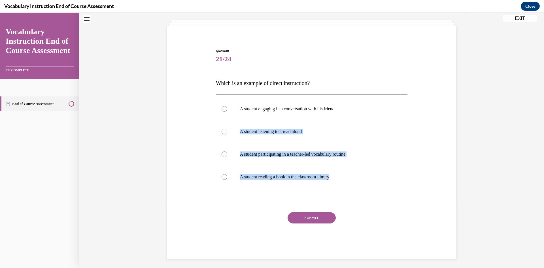
scroll to position [33, 0]
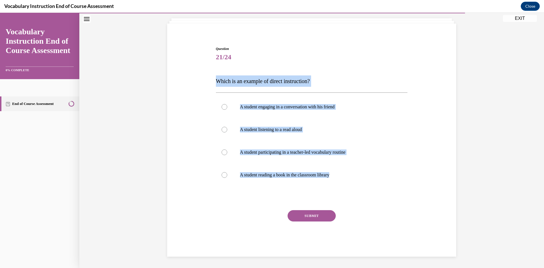
drag, startPoint x: 343, startPoint y: 172, endPoint x: 212, endPoint y: 82, distance: 158.7
click at [212, 82] on div "Question 21/24 Which is an example of direct instruction? A student engaging in…" at bounding box center [312, 142] width 292 height 227
click at [226, 156] on label "A student participating in a teacher-led vocabulary routine" at bounding box center [312, 152] width 192 height 23
click at [226, 155] on input "A student participating in a teacher-led vocabulary routine" at bounding box center [225, 152] width 6 height 6
radio input "true"
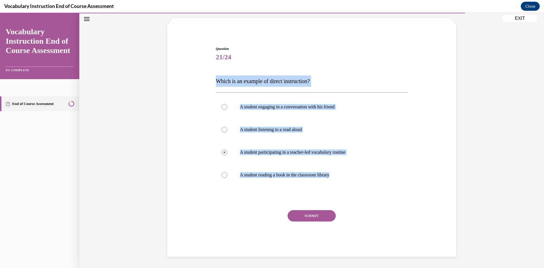
click at [313, 216] on button "SUBMIT" at bounding box center [312, 215] width 48 height 11
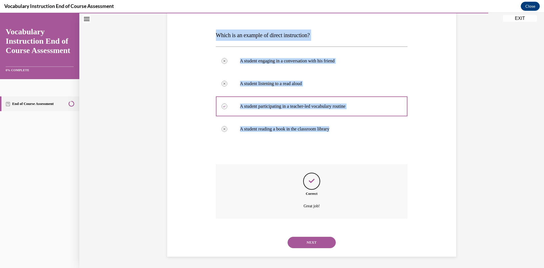
click at [319, 241] on button "NEXT" at bounding box center [312, 242] width 48 height 11
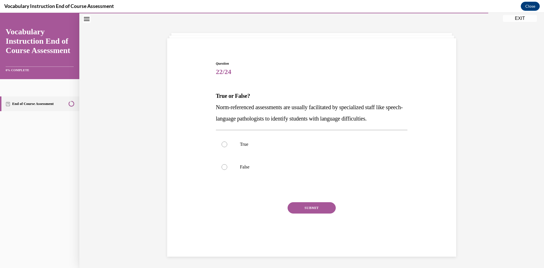
scroll to position [18, 0]
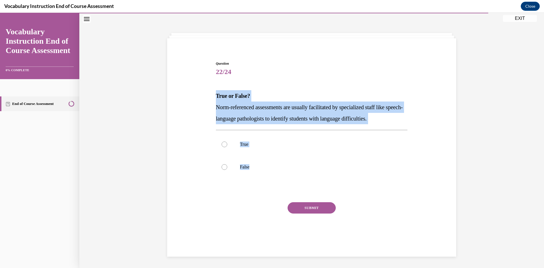
drag, startPoint x: 288, startPoint y: 171, endPoint x: 211, endPoint y: 95, distance: 108.0
click at [211, 95] on div "Question 22/24 True or False? Norm-referenced assessments are usually facilitat…" at bounding box center [312, 146] width 292 height 205
click at [258, 145] on p "True" at bounding box center [317, 144] width 154 height 6
click at [227, 145] on input "True" at bounding box center [225, 144] width 6 height 6
radio input "true"
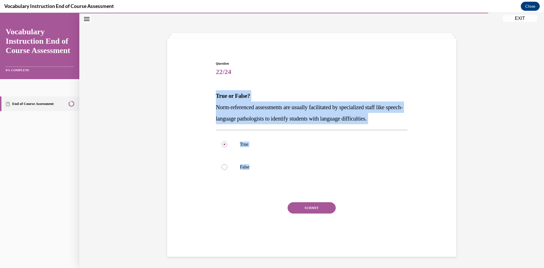
click at [310, 208] on button "SUBMIT" at bounding box center [312, 207] width 48 height 11
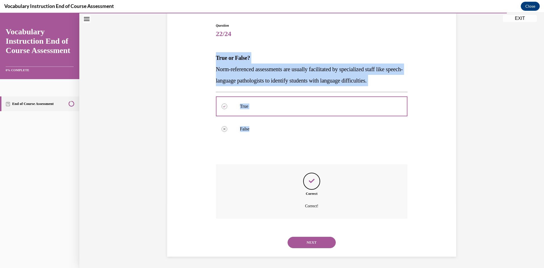
click at [310, 242] on button "NEXT" at bounding box center [312, 242] width 48 height 11
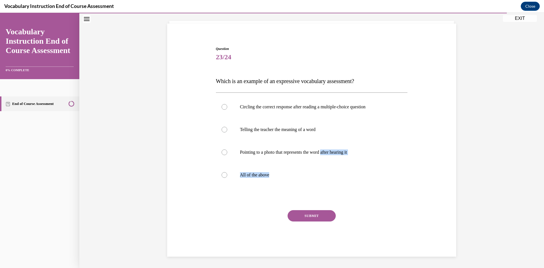
scroll to position [17, 0]
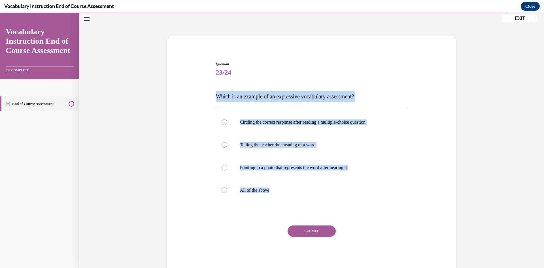
drag, startPoint x: 333, startPoint y: 171, endPoint x: 206, endPoint y: 92, distance: 149.1
click at [206, 92] on div "Question 23/24 Which is an example of an expressive vocabulary assessment? Circ…" at bounding box center [312, 157] width 292 height 227
click at [324, 233] on button "SUBMIT" at bounding box center [312, 230] width 48 height 11
click at [233, 143] on label "Telling the teacher the meaning of a word" at bounding box center [312, 144] width 192 height 23
click at [227, 143] on input "Telling the teacher the meaning of a word" at bounding box center [225, 145] width 6 height 6
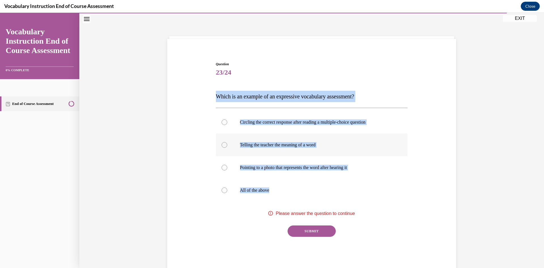
radio input "true"
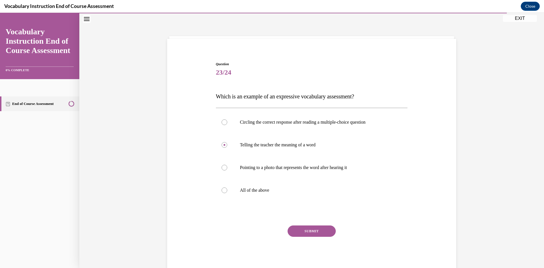
click at [314, 234] on button "SUBMIT" at bounding box center [312, 230] width 48 height 11
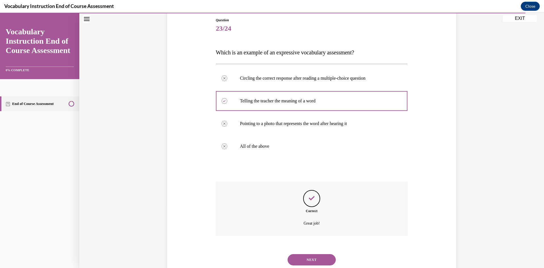
scroll to position [78, 0]
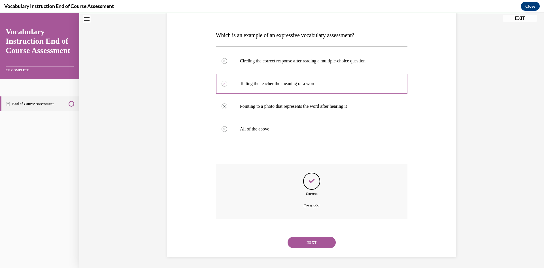
click at [313, 243] on button "NEXT" at bounding box center [312, 242] width 48 height 11
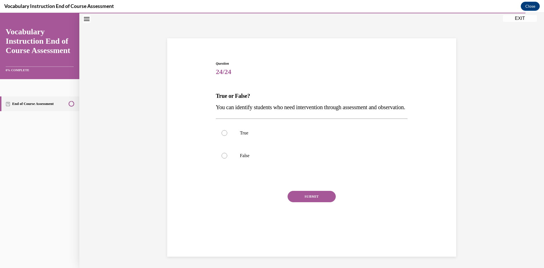
scroll to position [18, 0]
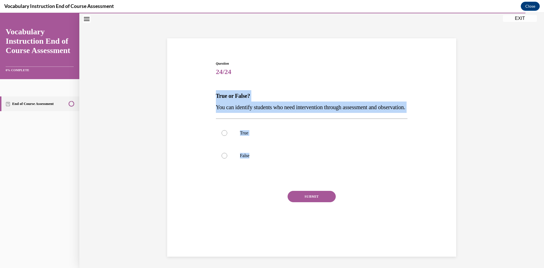
drag, startPoint x: 297, startPoint y: 169, endPoint x: 214, endPoint y: 95, distance: 111.6
click at [216, 95] on div "Question 24/24 True or False? You can identify students who need intervention t…" at bounding box center [312, 149] width 192 height 176
click at [305, 136] on p "True" at bounding box center [317, 133] width 154 height 6
click at [227, 136] on input "True" at bounding box center [225, 133] width 6 height 6
radio input "true"
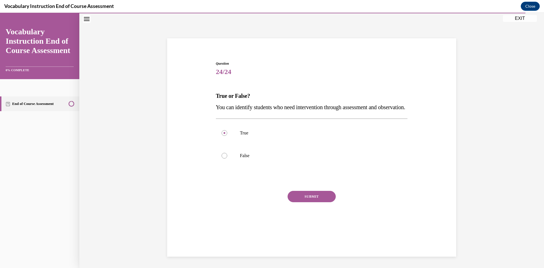
click at [313, 202] on button "SUBMIT" at bounding box center [312, 196] width 48 height 11
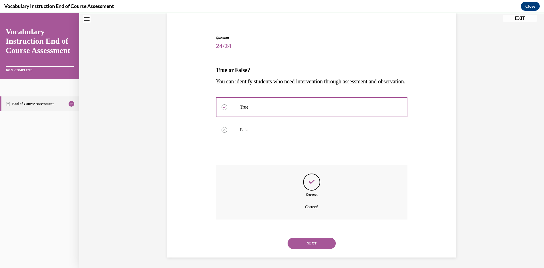
scroll to position [56, 0]
click at [306, 241] on button "NEXT" at bounding box center [312, 242] width 48 height 11
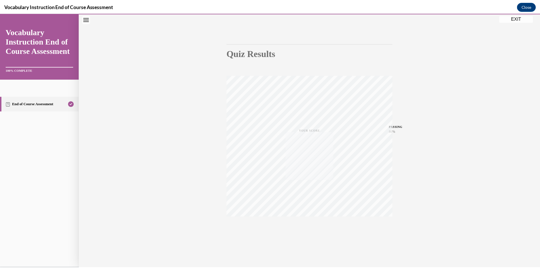
scroll to position [35, 0]
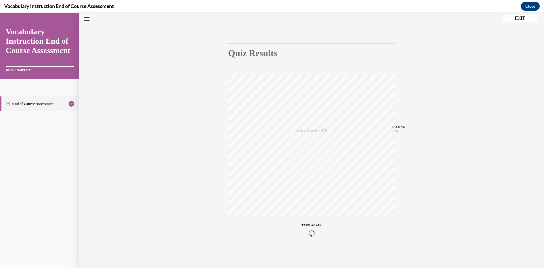
click at [523, 17] on button "EXIT" at bounding box center [520, 18] width 34 height 7
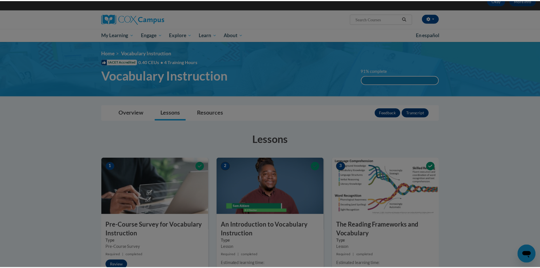
scroll to position [15, 0]
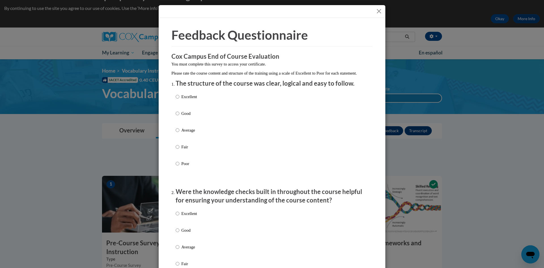
click at [380, 12] on button "Close" at bounding box center [378, 11] width 7 height 7
